Goal: Transaction & Acquisition: Download file/media

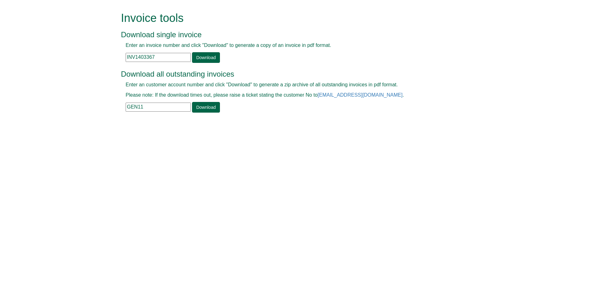
drag, startPoint x: 164, startPoint y: 56, endPoint x: 111, endPoint y: 58, distance: 53.3
click at [111, 58] on form "Invoice tools Download single invoice Enter an invoice number and click "Downlo…" at bounding box center [299, 63] width 599 height 126
paste input "090"
type input "INV1403090"
click at [198, 60] on link "Download" at bounding box center [206, 57] width 28 height 11
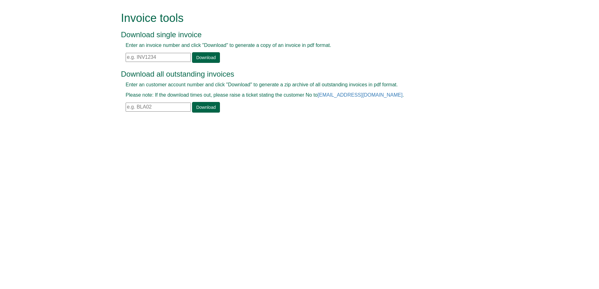
drag, startPoint x: 164, startPoint y: 59, endPoint x: 119, endPoint y: 60, distance: 45.1
click at [119, 60] on div "Invoice tools Download single invoice Enter an invoice number and click "Downlo…" at bounding box center [299, 63] width 366 height 126
paste input "INV1403240"
click at [197, 59] on link "Download" at bounding box center [206, 57] width 28 height 11
drag, startPoint x: 172, startPoint y: 58, endPoint x: 64, endPoint y: 61, distance: 108.4
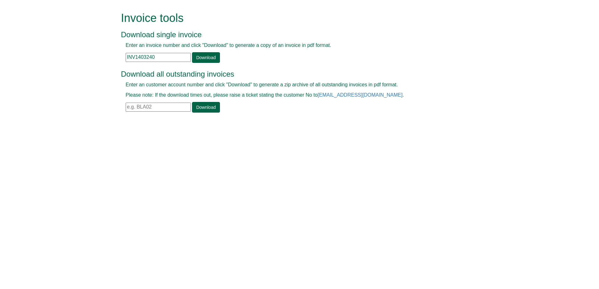
click at [64, 61] on form "Invoice tools Download single invoice Enter an invoice number and click "Downlo…" at bounding box center [299, 63] width 599 height 126
paste input "505"
click at [194, 54] on link "Download" at bounding box center [206, 57] width 28 height 11
drag, startPoint x: 161, startPoint y: 56, endPoint x: 113, endPoint y: 55, distance: 47.9
click at [113, 55] on form "Invoice tools Download single invoice Enter an invoice number and click "Downlo…" at bounding box center [299, 63] width 599 height 126
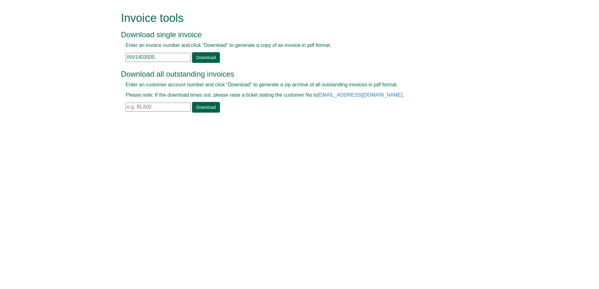
paste input "106"
type input "INV1403106"
click at [193, 54] on link "Download" at bounding box center [206, 57] width 28 height 11
